Goal: Task Accomplishment & Management: Complete application form

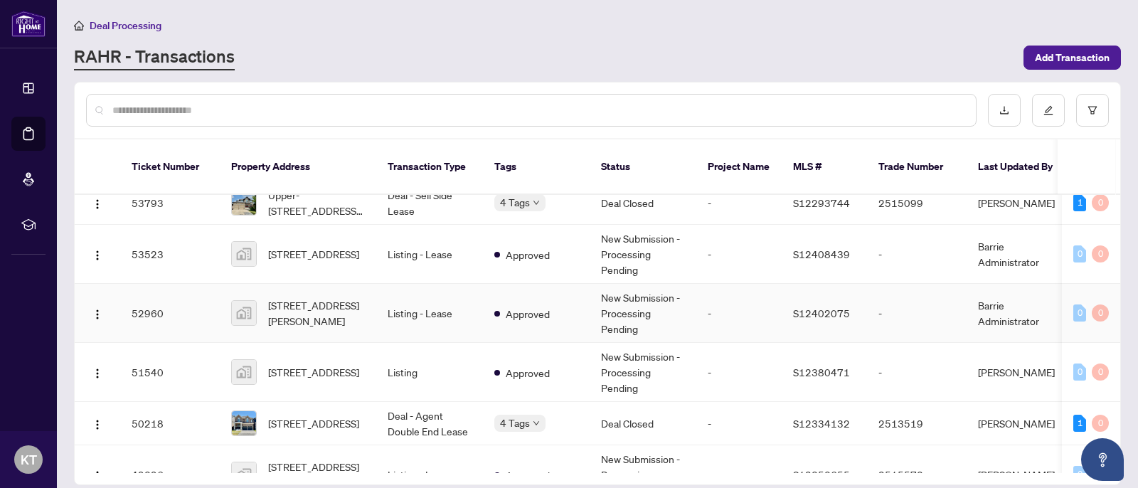
scroll to position [169, 0]
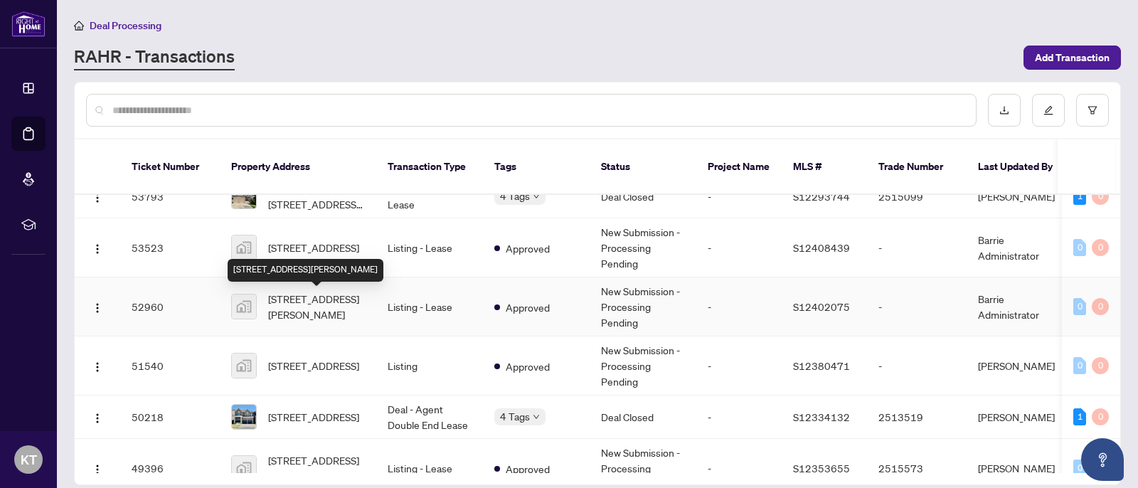
click at [296, 304] on span "[STREET_ADDRESS][PERSON_NAME]" at bounding box center [316, 306] width 97 height 31
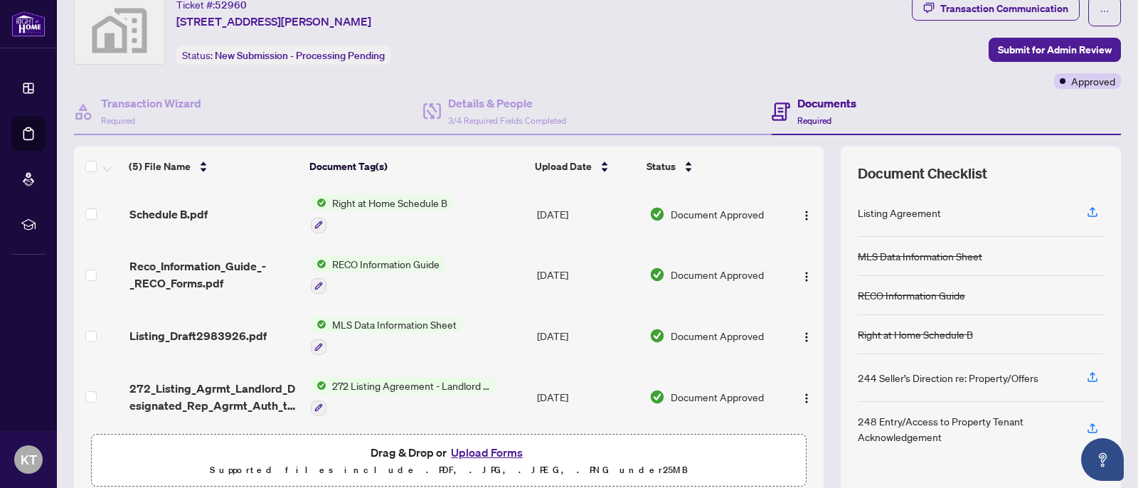
scroll to position [62, 0]
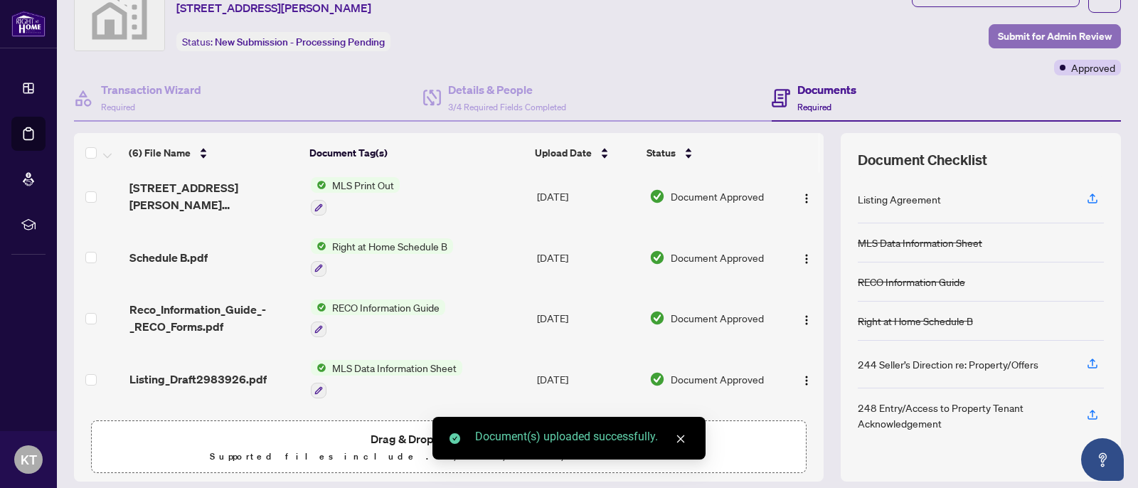
click at [1080, 42] on span "Submit for Admin Review" at bounding box center [1054, 36] width 114 height 23
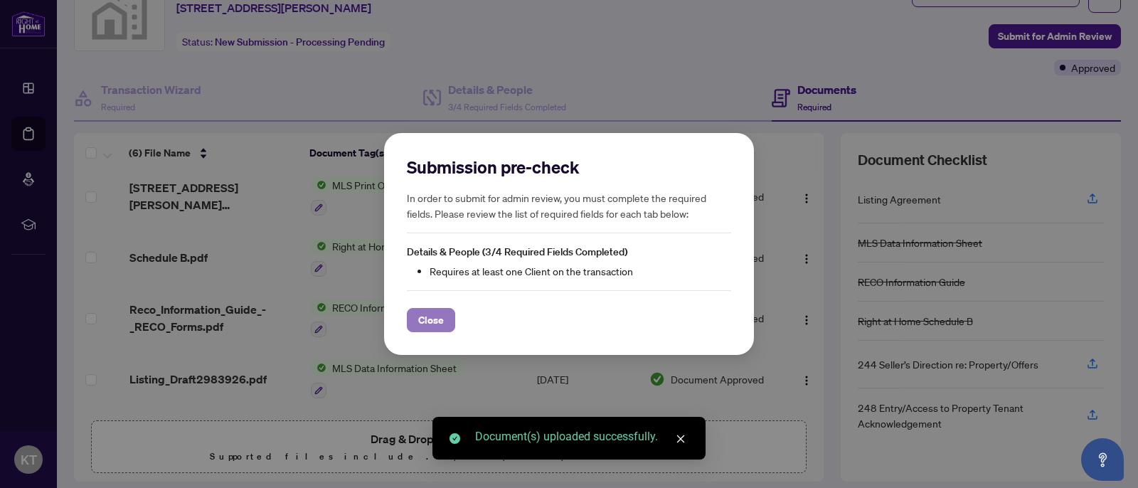
click at [432, 327] on span "Close" at bounding box center [431, 320] width 26 height 23
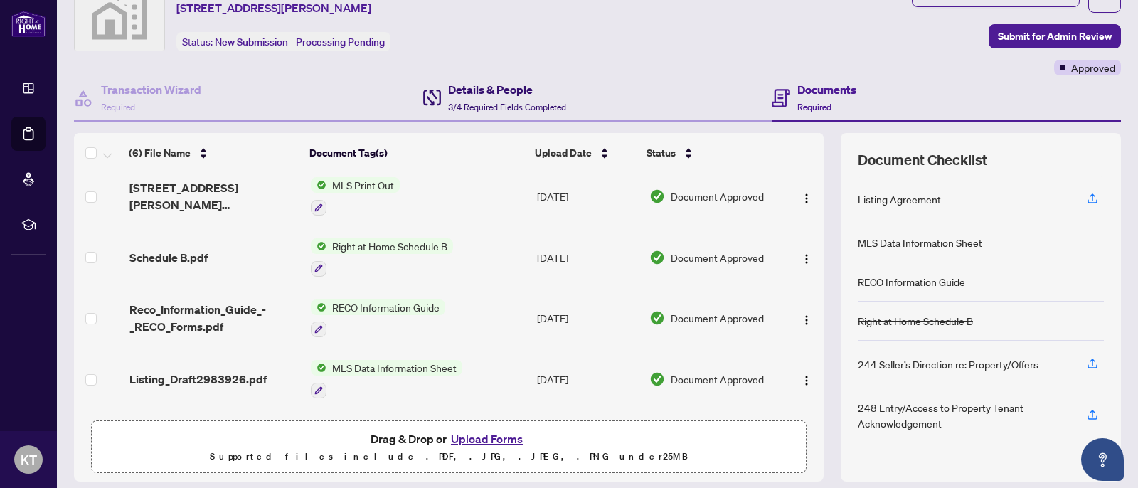
click at [499, 86] on h4 "Details & People" at bounding box center [507, 89] width 118 height 17
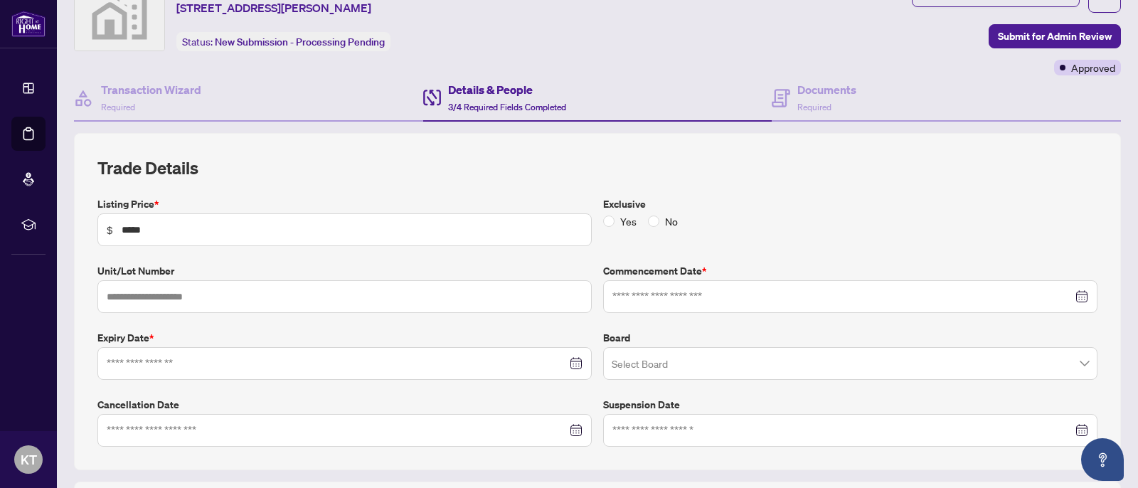
type input "**********"
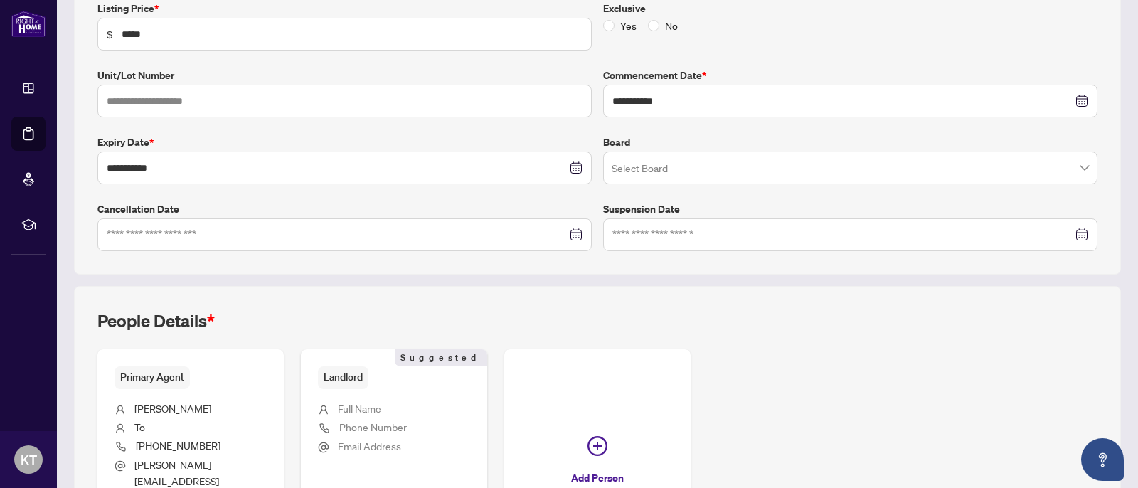
scroll to position [357, 0]
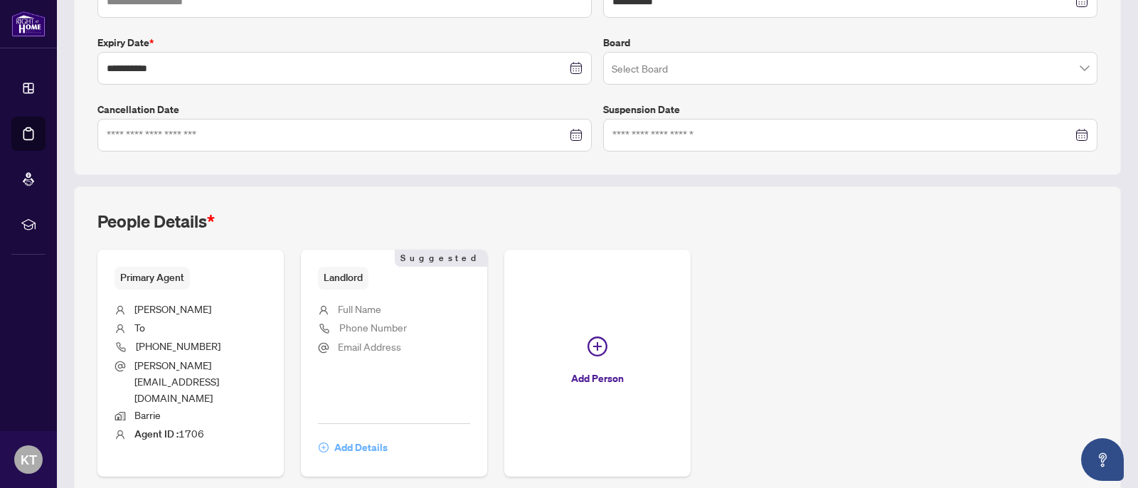
click at [353, 436] on span "Add Details" at bounding box center [360, 447] width 53 height 23
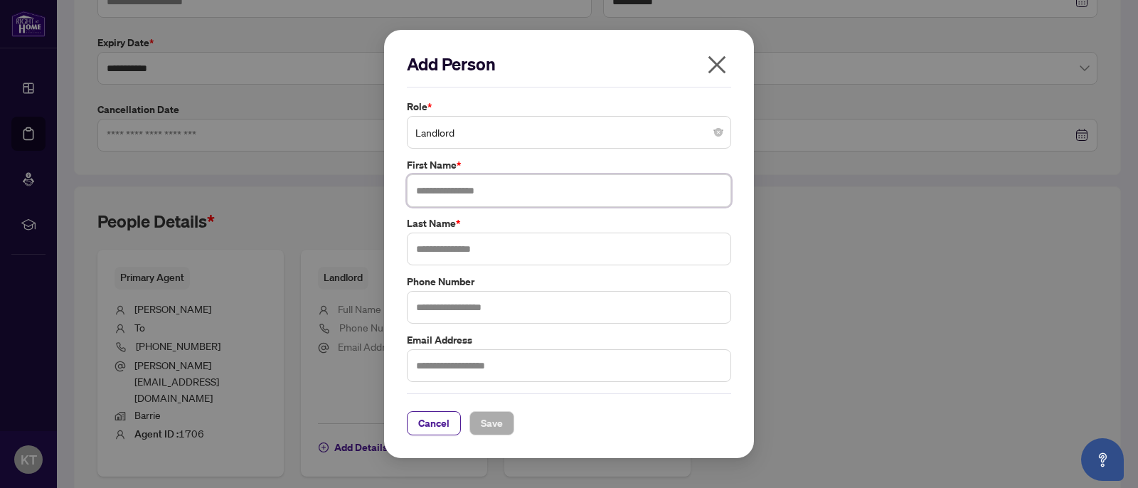
click at [506, 199] on input "text" at bounding box center [569, 190] width 324 height 33
type input "*****"
click at [498, 422] on button "Save" at bounding box center [491, 423] width 45 height 24
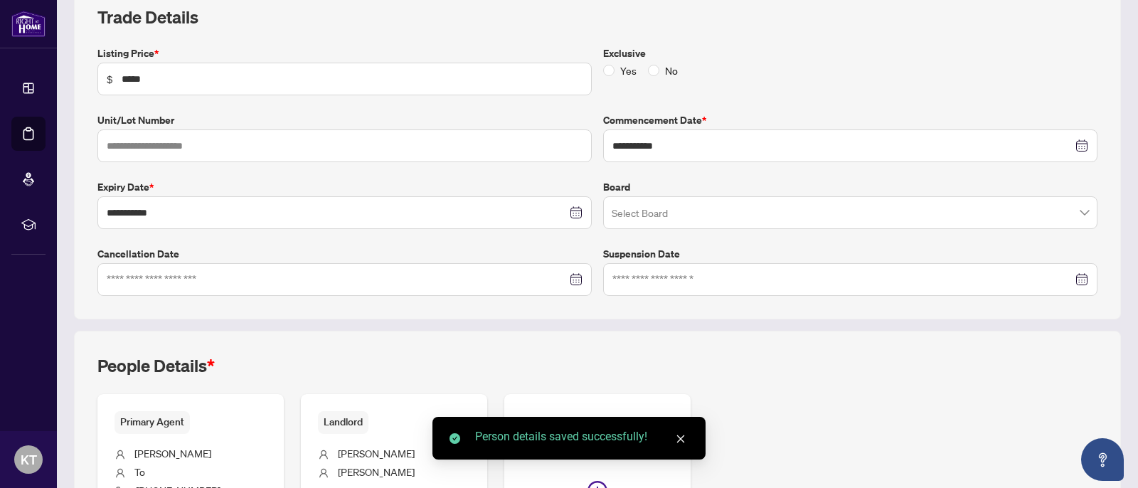
scroll to position [0, 0]
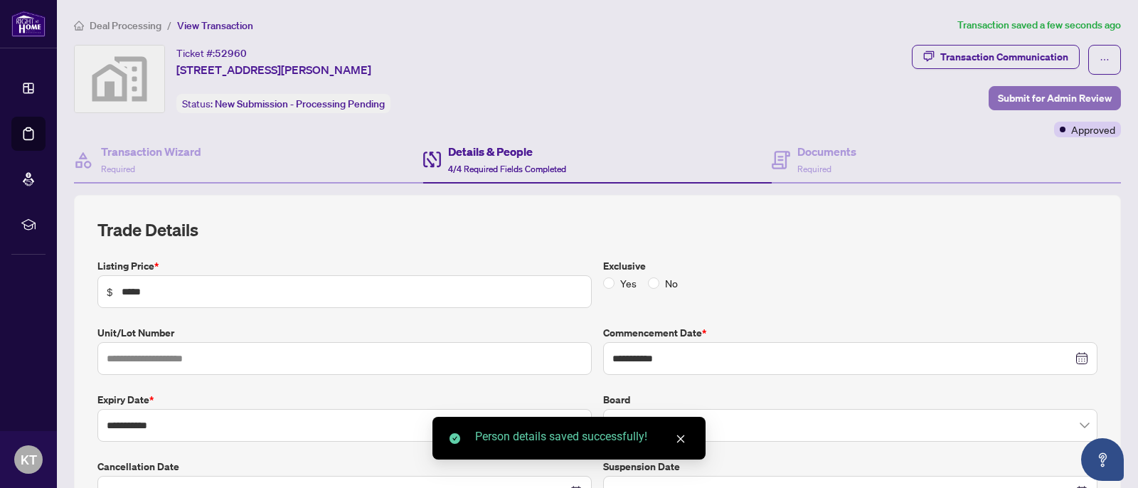
click at [1065, 96] on span "Submit for Admin Review" at bounding box center [1054, 98] width 114 height 23
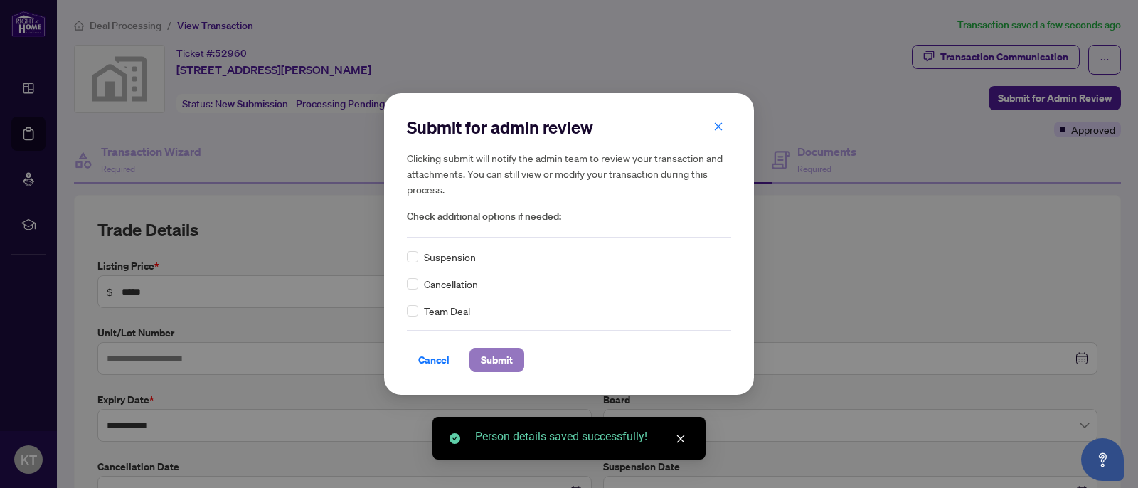
click at [498, 358] on span "Submit" at bounding box center [497, 359] width 32 height 23
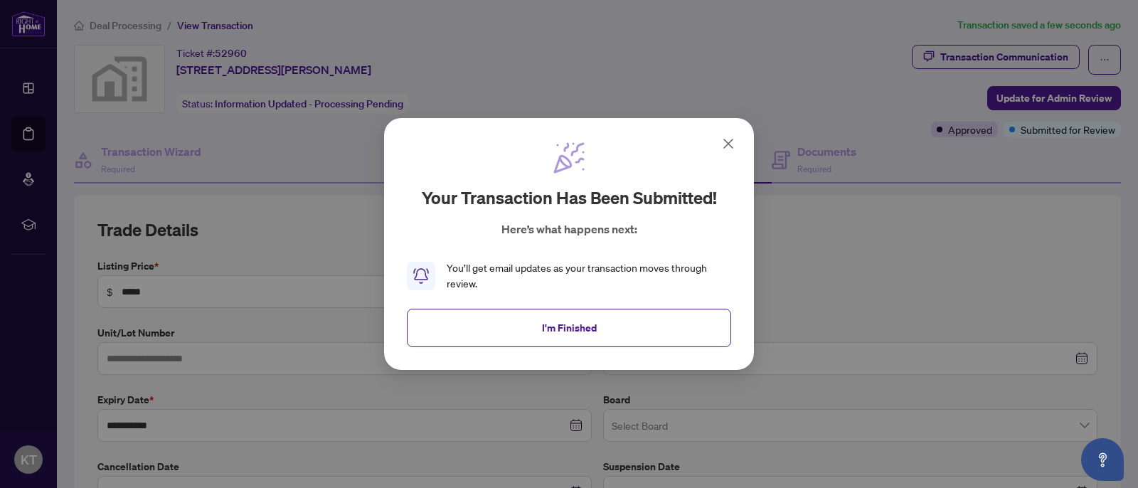
click at [730, 151] on icon at bounding box center [728, 143] width 17 height 17
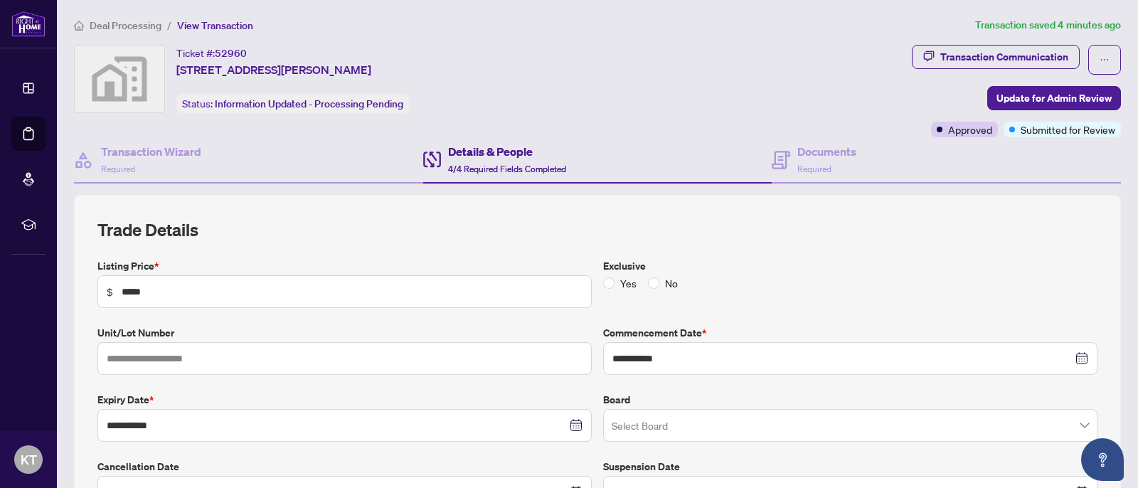
click at [336, 250] on div "**********" at bounding box center [597, 363] width 1000 height 290
